Goal: Information Seeking & Learning: Compare options

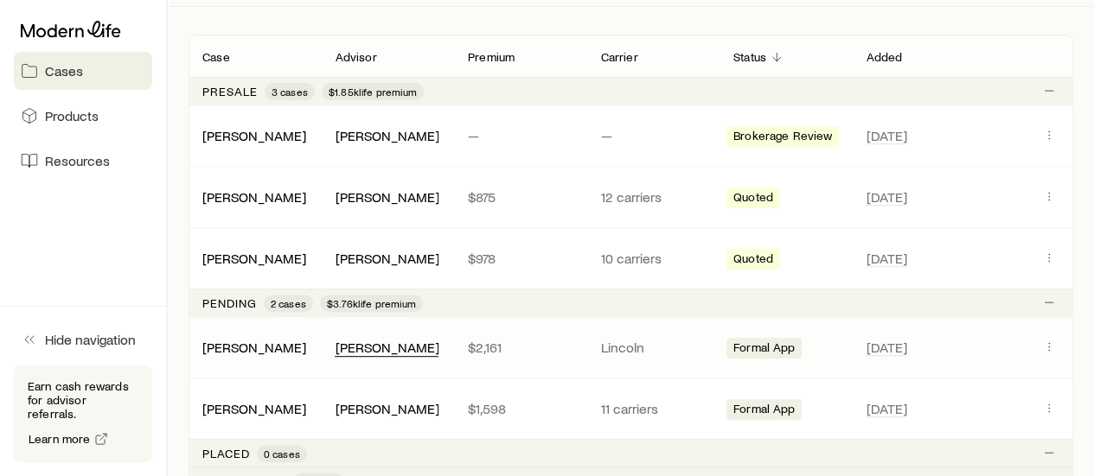
scroll to position [432, 0]
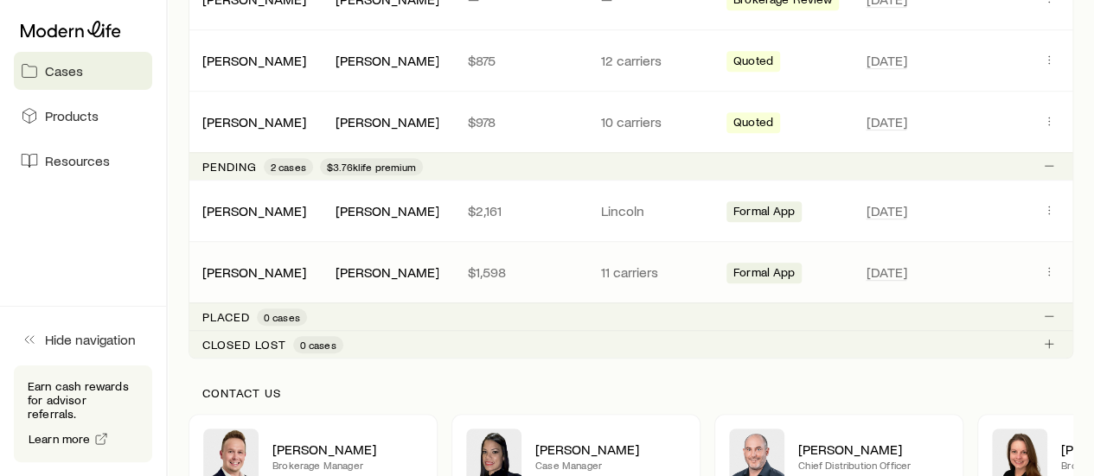
click at [419, 274] on div "[PERSON_NAME]" at bounding box center [387, 273] width 105 height 18
click at [1049, 271] on icon "Client cases" at bounding box center [1049, 271] width 1 height 1
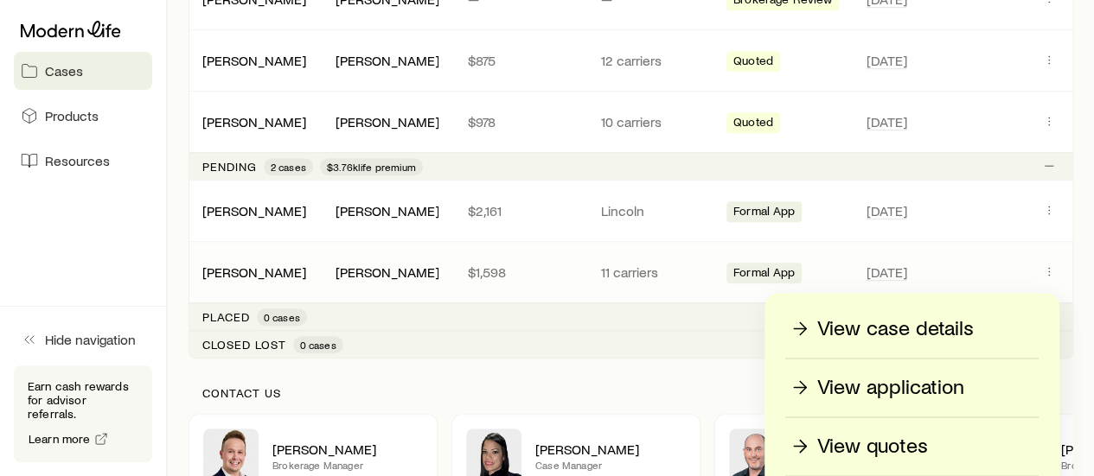
click at [313, 269] on div "[PERSON_NAME]" at bounding box center [254, 272] width 132 height 17
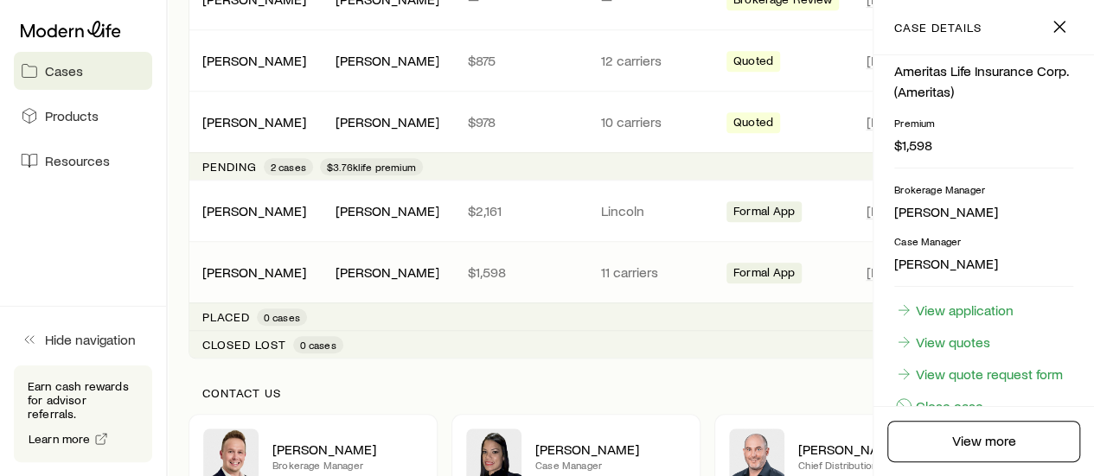
scroll to position [618, 0]
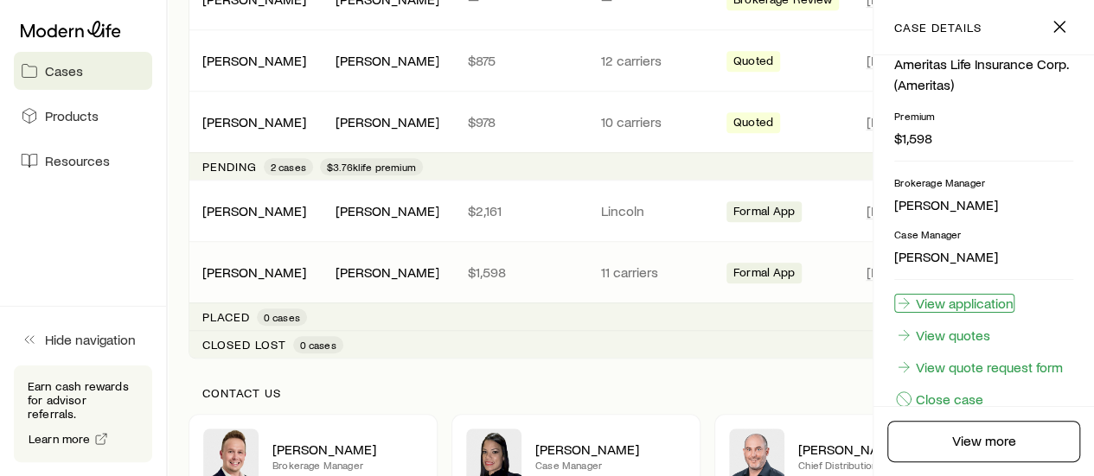
click at [975, 294] on link "View application" at bounding box center [954, 303] width 120 height 19
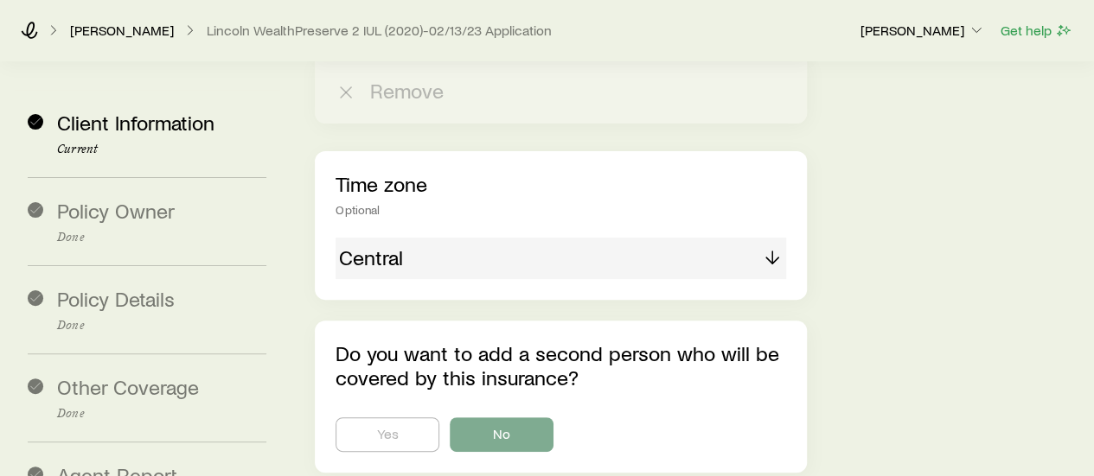
scroll to position [3487, 0]
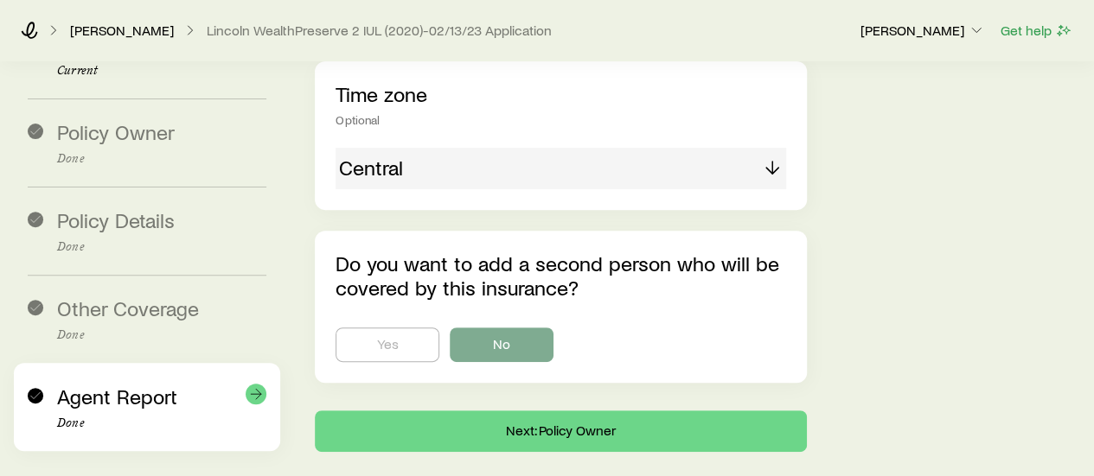
click at [142, 384] on span "Agent Report" at bounding box center [117, 396] width 120 height 25
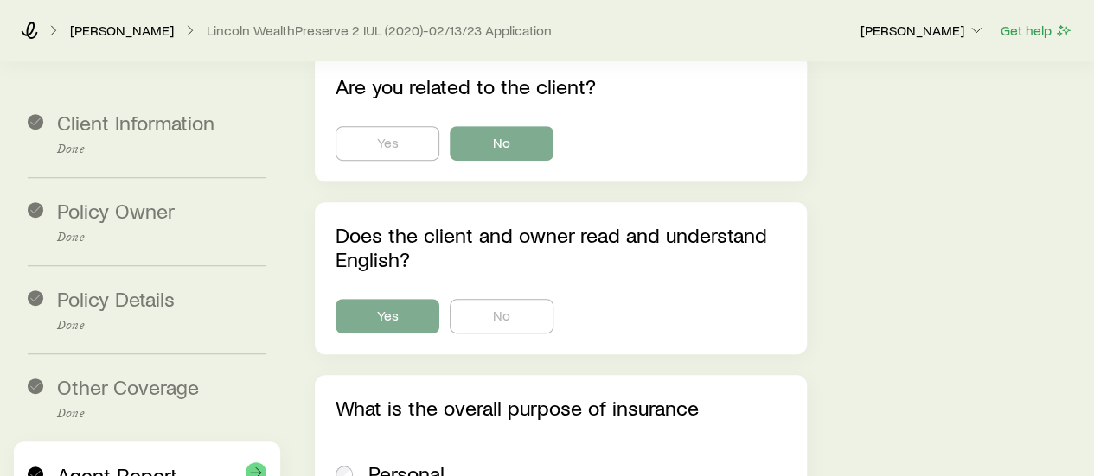
scroll to position [432, 0]
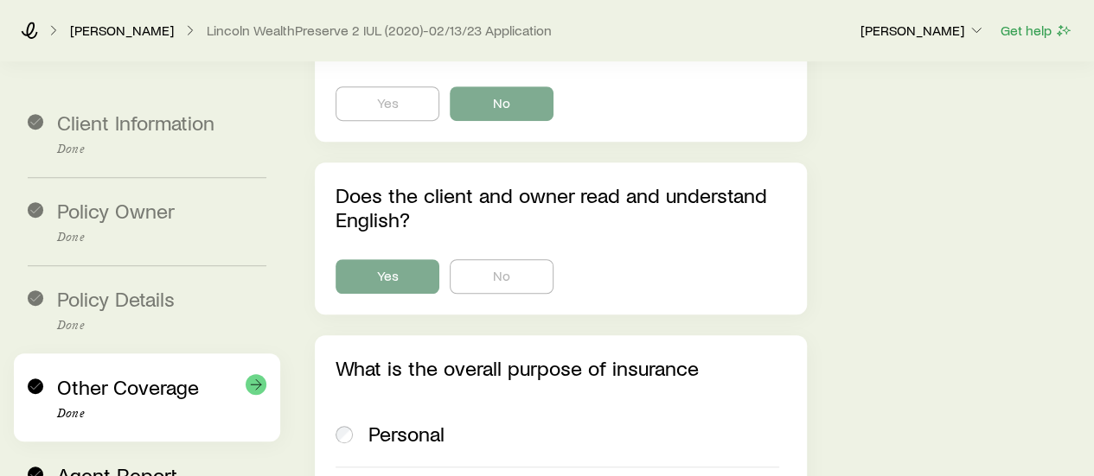
click at [143, 402] on div "Other Coverage Done" at bounding box center [161, 398] width 209 height 46
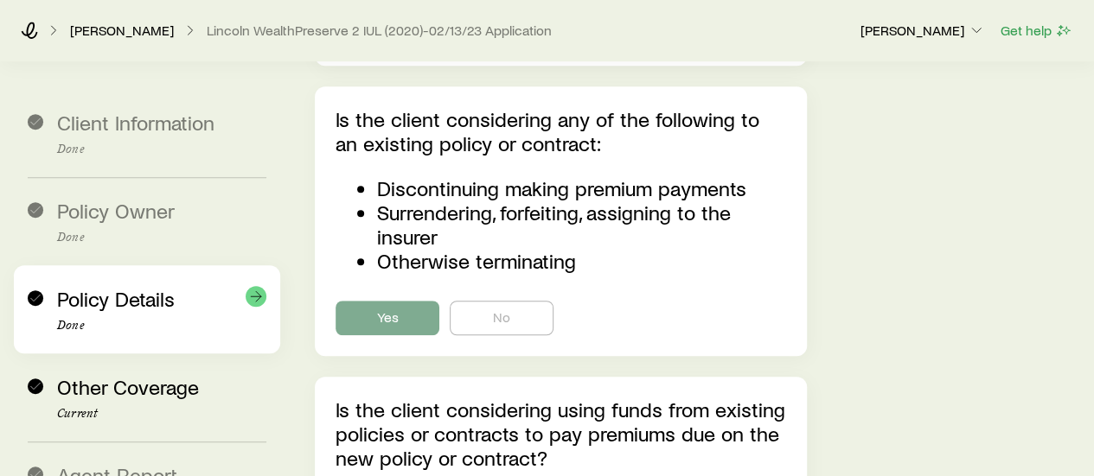
click at [144, 331] on div "Policy Details Done" at bounding box center [147, 309] width 239 height 88
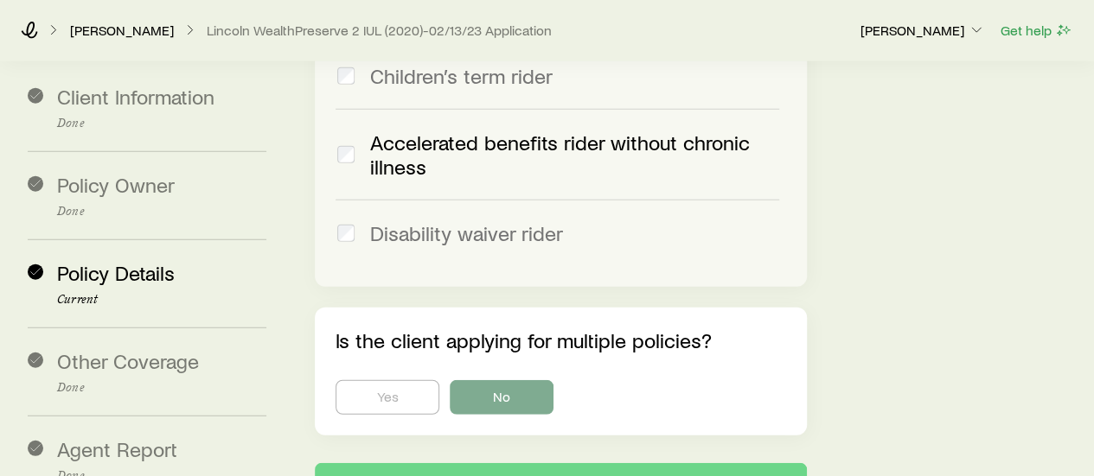
scroll to position [2132, 0]
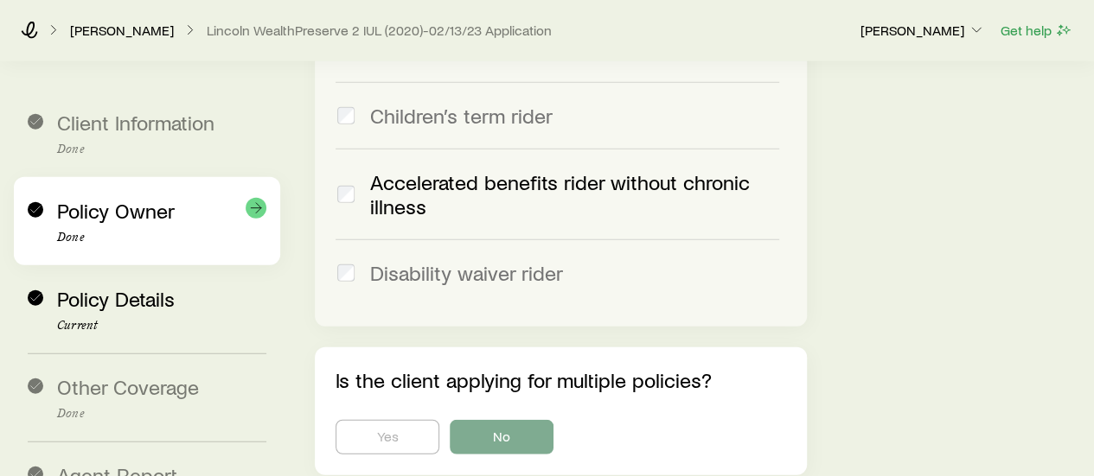
click at [169, 177] on div "Policy Owner Done" at bounding box center [147, 221] width 239 height 88
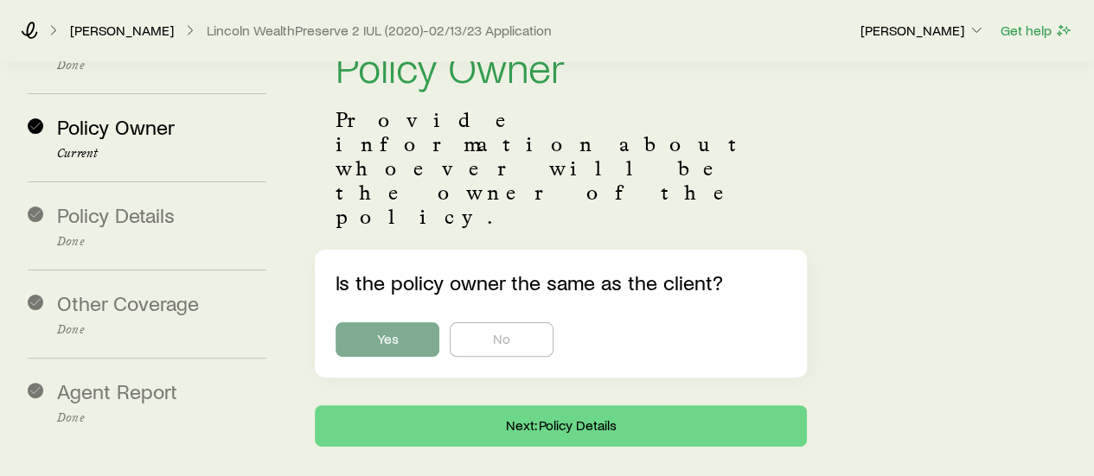
scroll to position [0, 0]
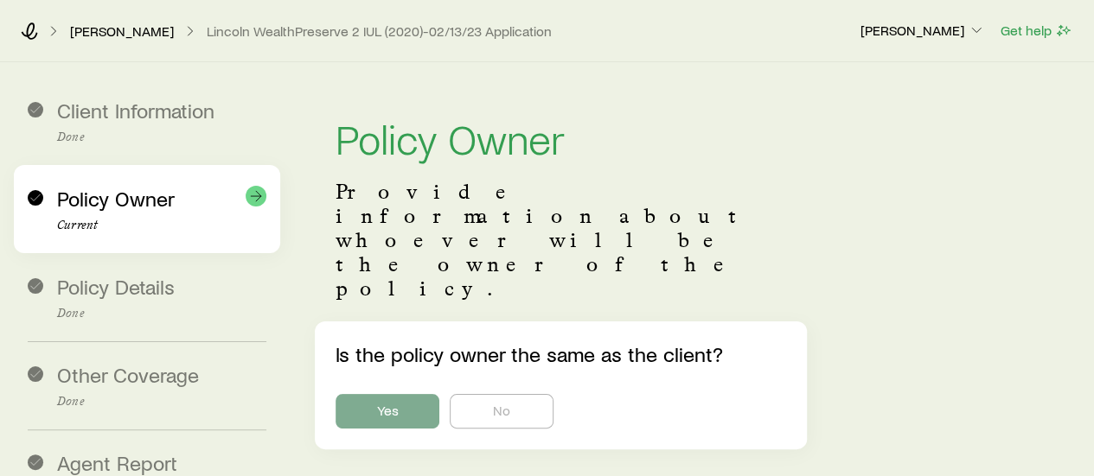
click at [105, 165] on div "Policy Owner Current" at bounding box center [147, 209] width 239 height 88
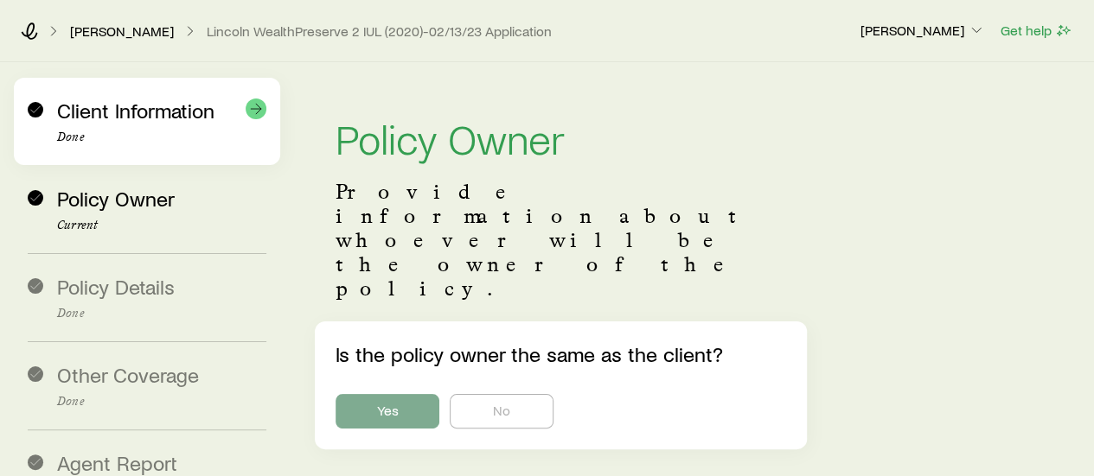
click at [112, 141] on div "Client Information Done" at bounding box center [147, 121] width 239 height 87
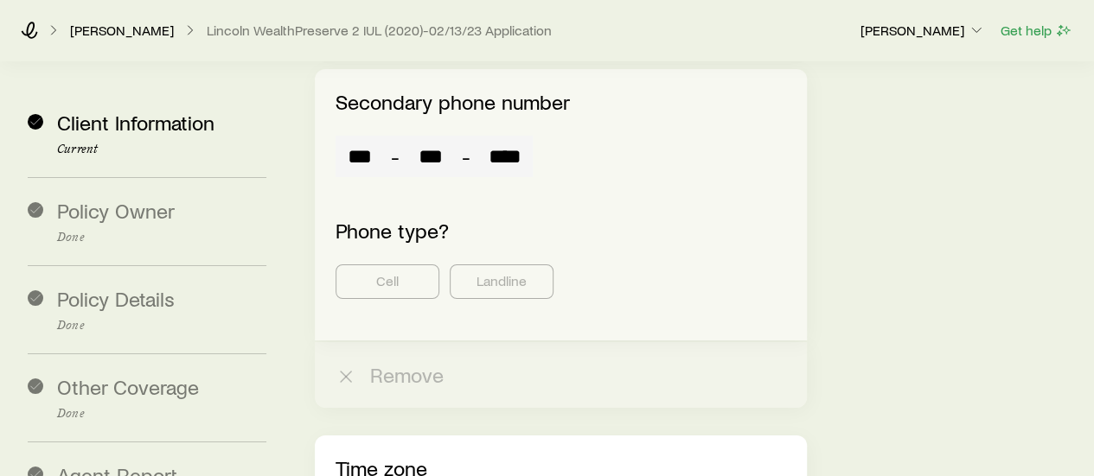
scroll to position [3487, 0]
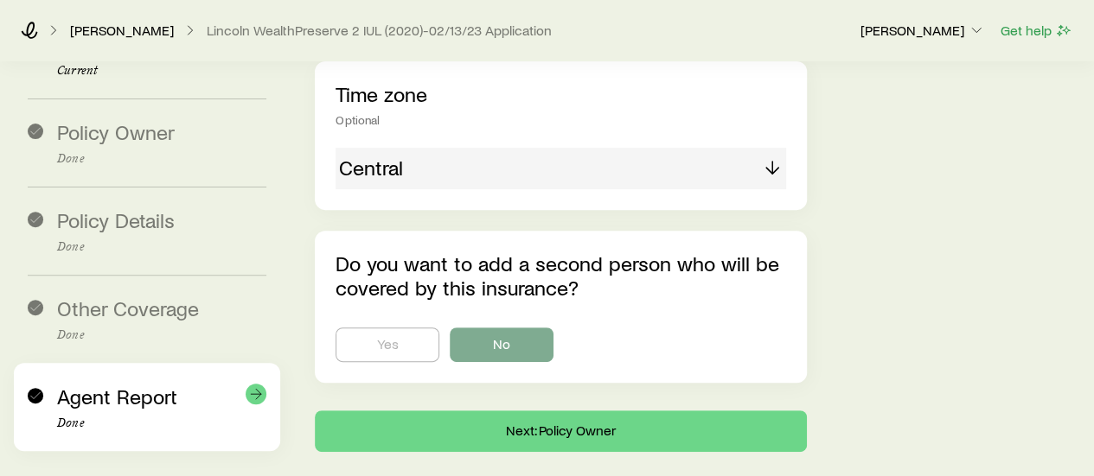
click at [127, 417] on p "Done" at bounding box center [161, 424] width 209 height 14
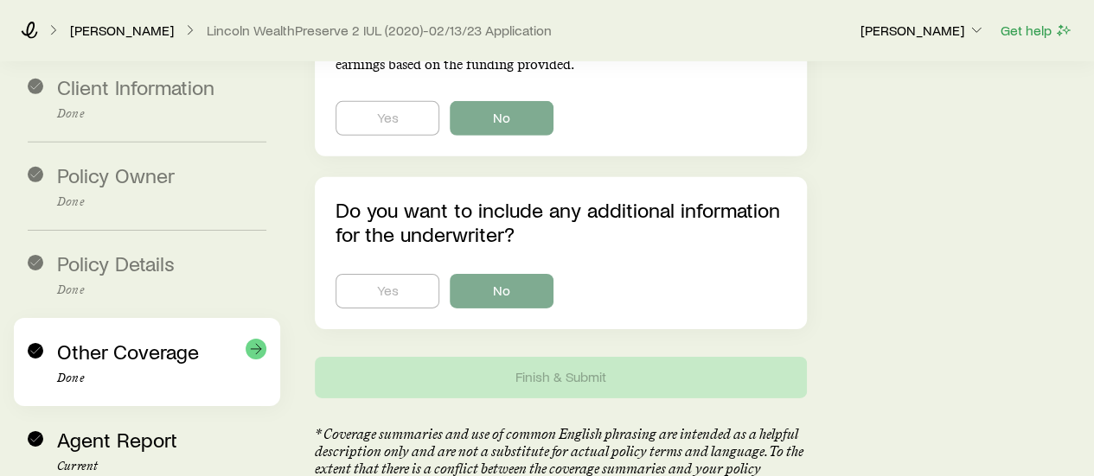
click at [140, 339] on span "Other Coverage" at bounding box center [128, 351] width 142 height 25
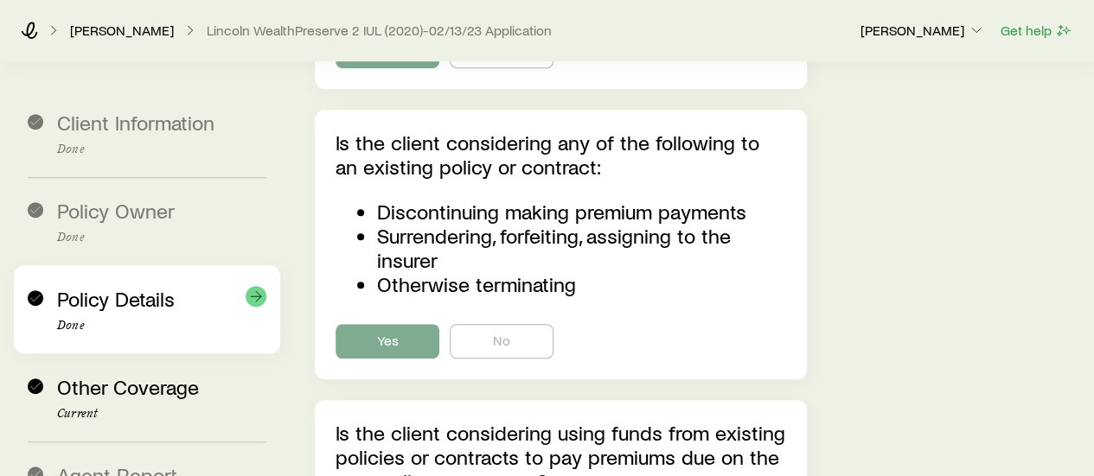
scroll to position [432, 0]
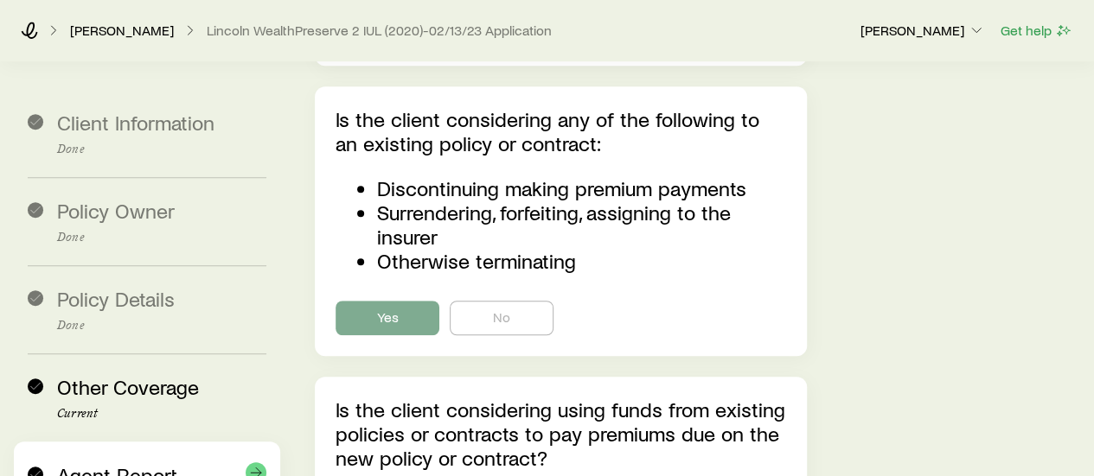
click at [168, 463] on span "Agent Report" at bounding box center [117, 475] width 120 height 25
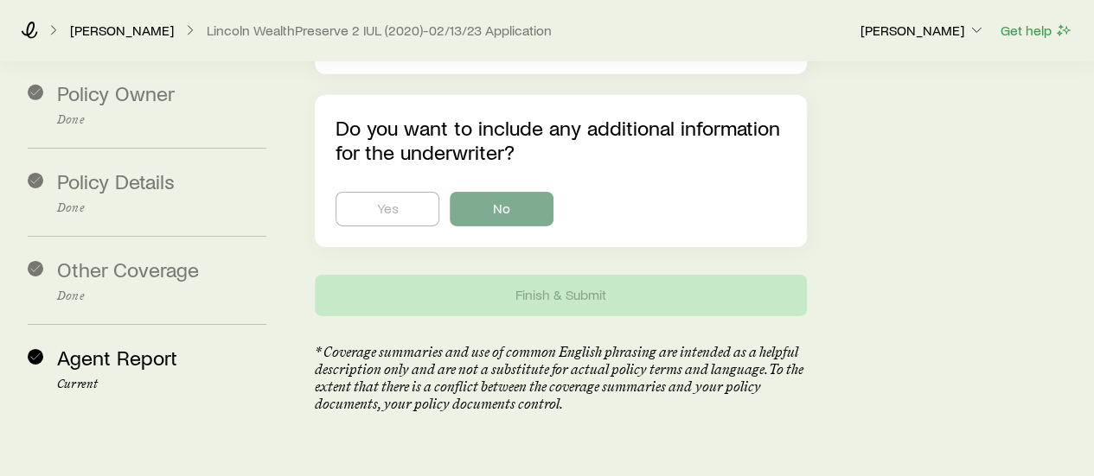
scroll to position [2773, 0]
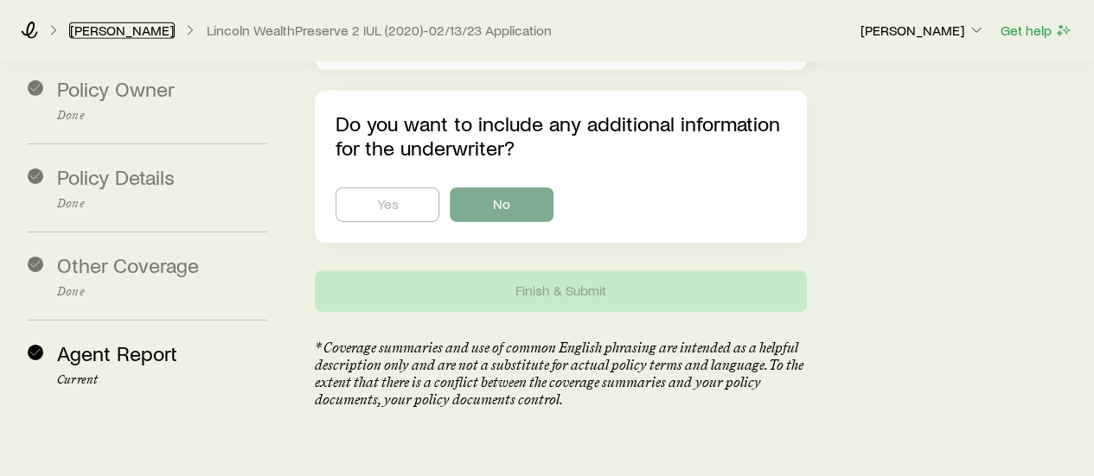
click at [109, 29] on link "[PERSON_NAME]" at bounding box center [121, 30] width 105 height 16
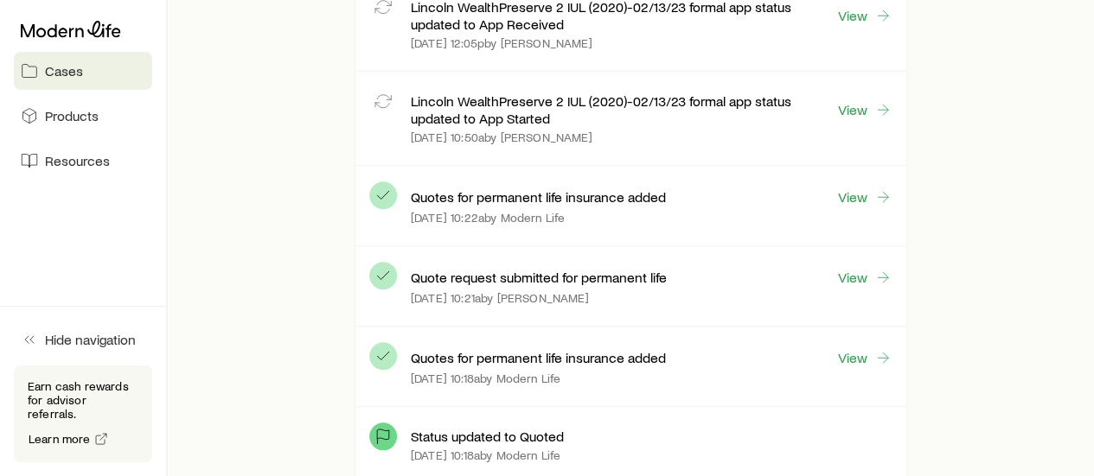
scroll to position [692, 0]
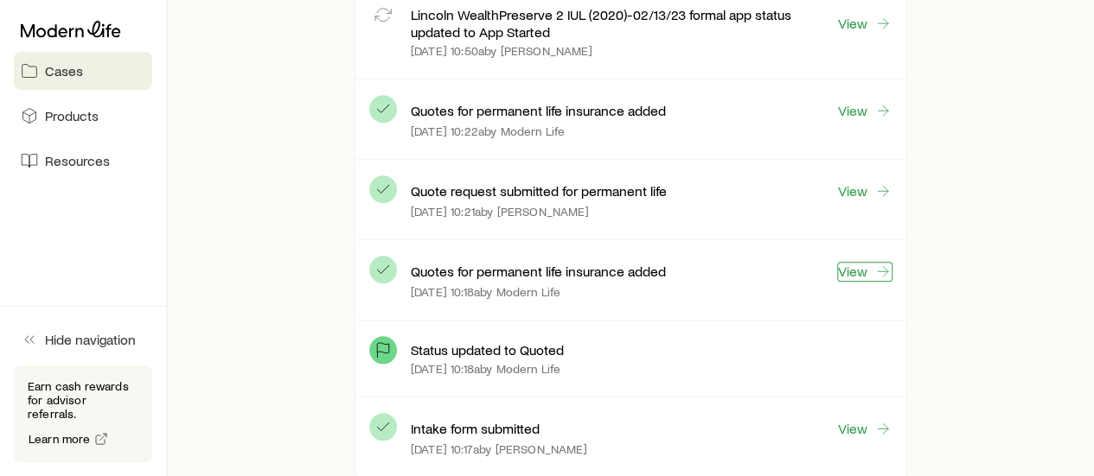
click at [849, 272] on link "View" at bounding box center [864, 272] width 55 height 20
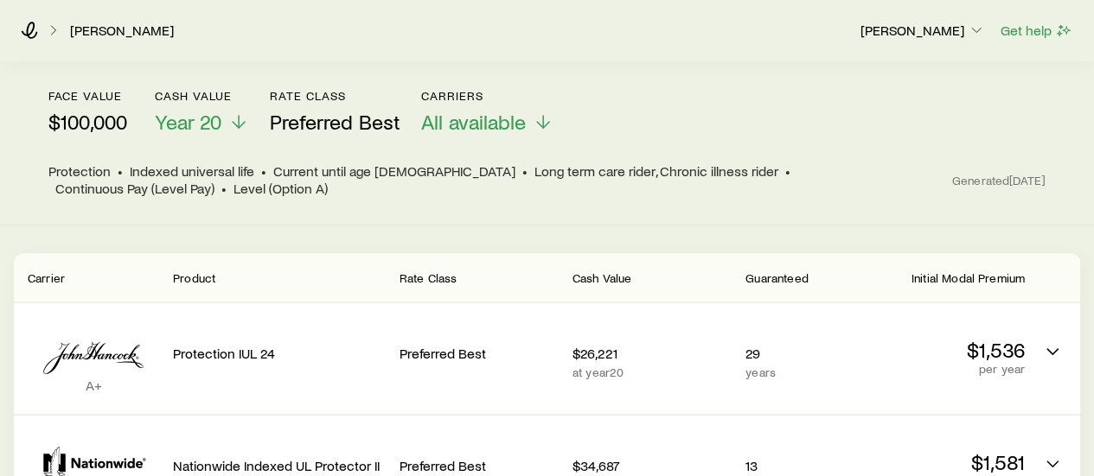
scroll to position [259, 0]
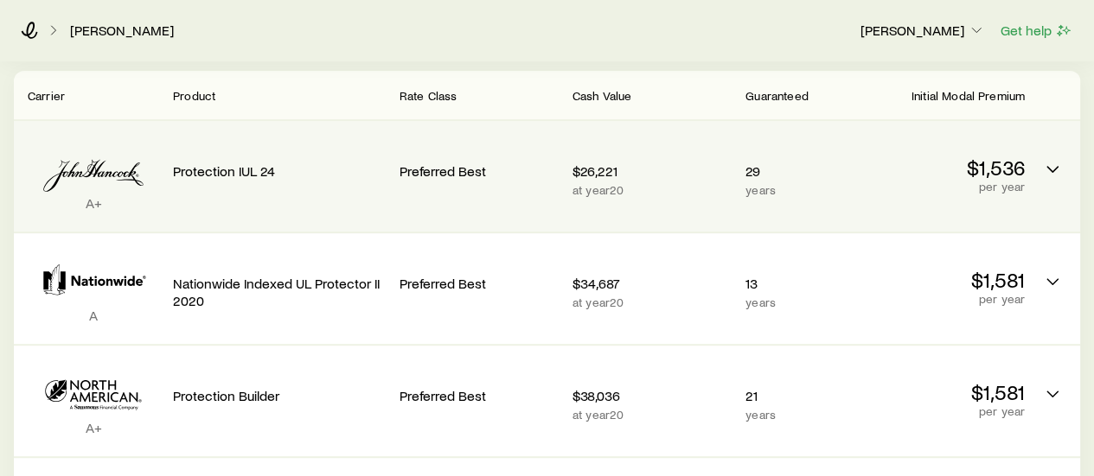
click at [731, 167] on div "A+ Protection IUL 24 Preferred Best $26,221 at year 20 29 years $1,536 per year" at bounding box center [547, 176] width 1066 height 111
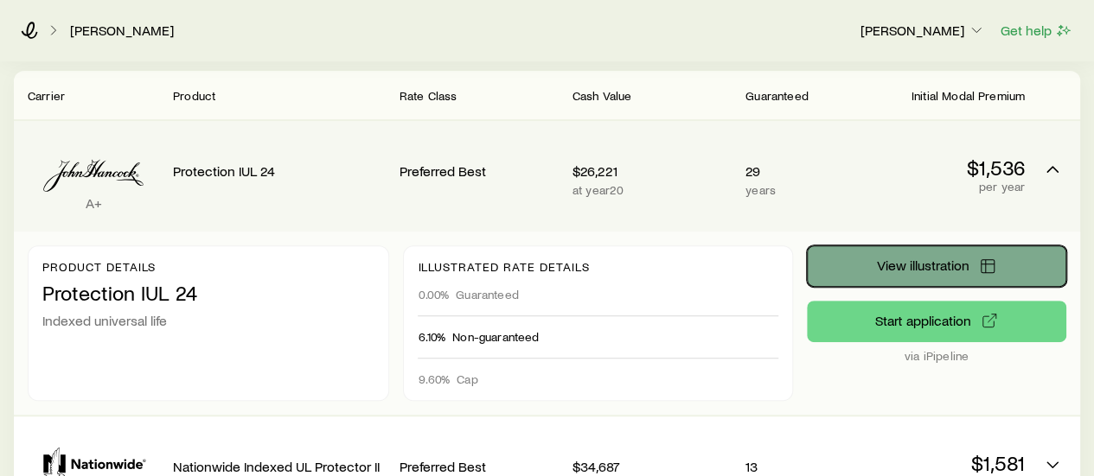
click at [946, 265] on button "View illustration" at bounding box center [936, 266] width 259 height 41
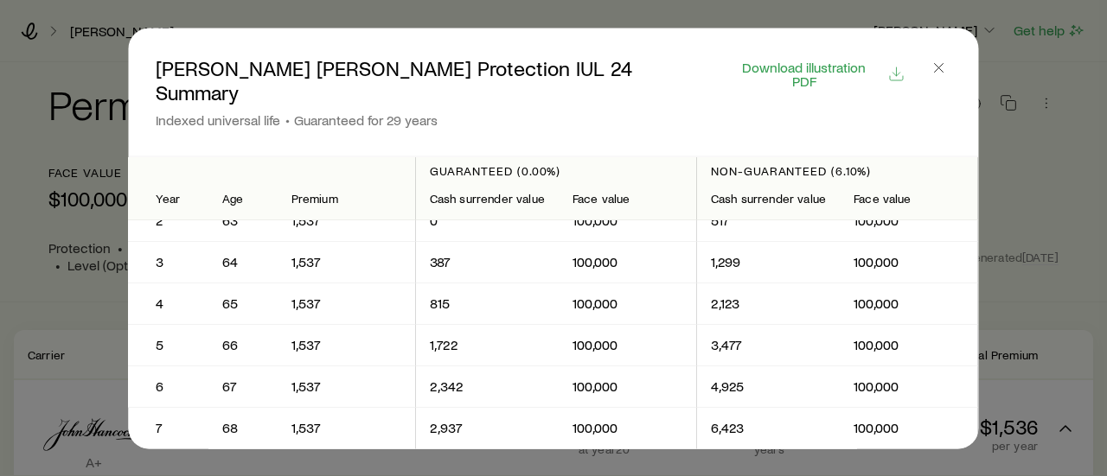
scroll to position [0, 0]
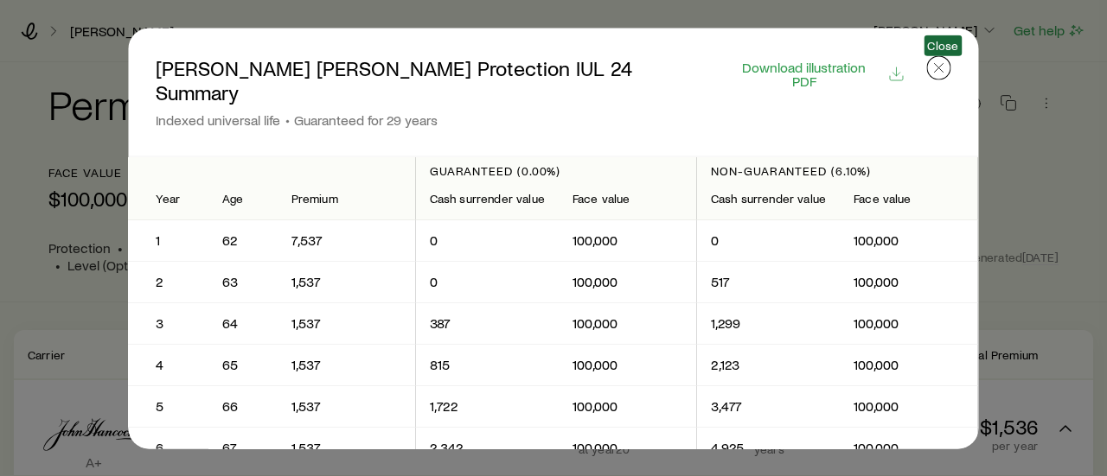
click at [937, 67] on icon "button" at bounding box center [938, 67] width 17 height 17
